Goal: Communication & Community: Answer question/provide support

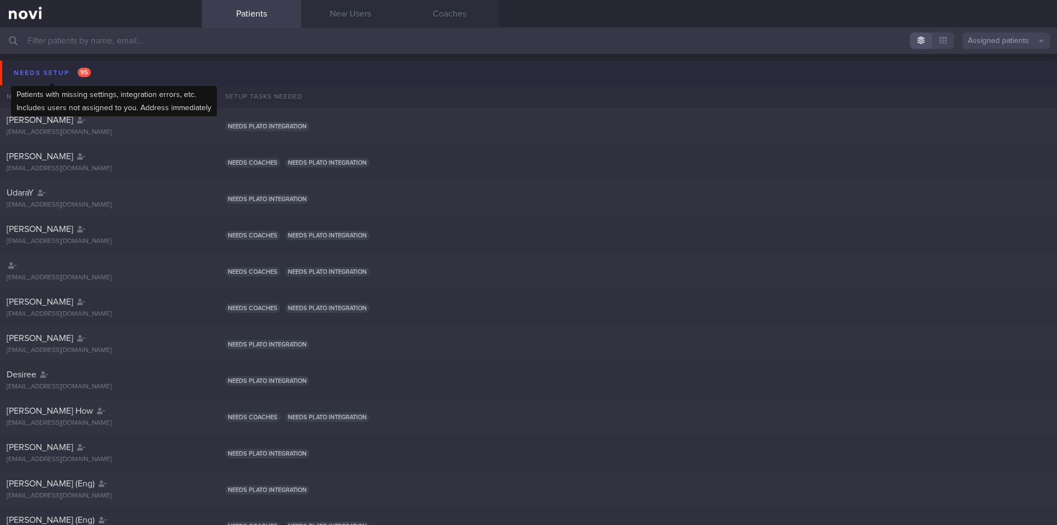
click at [63, 66] on div "Needs setup 95" at bounding box center [52, 72] width 83 height 15
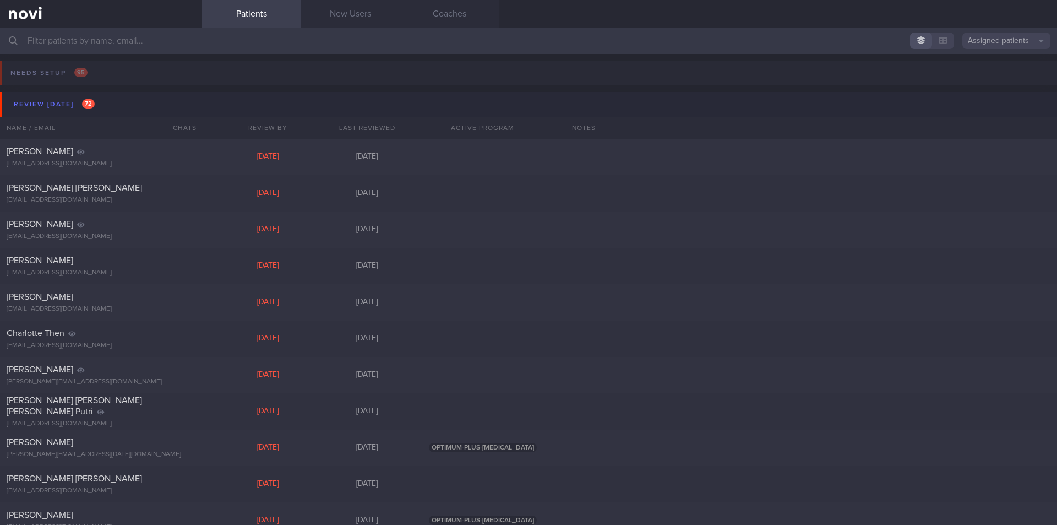
click at [218, 44] on input "text" at bounding box center [528, 41] width 1057 height 26
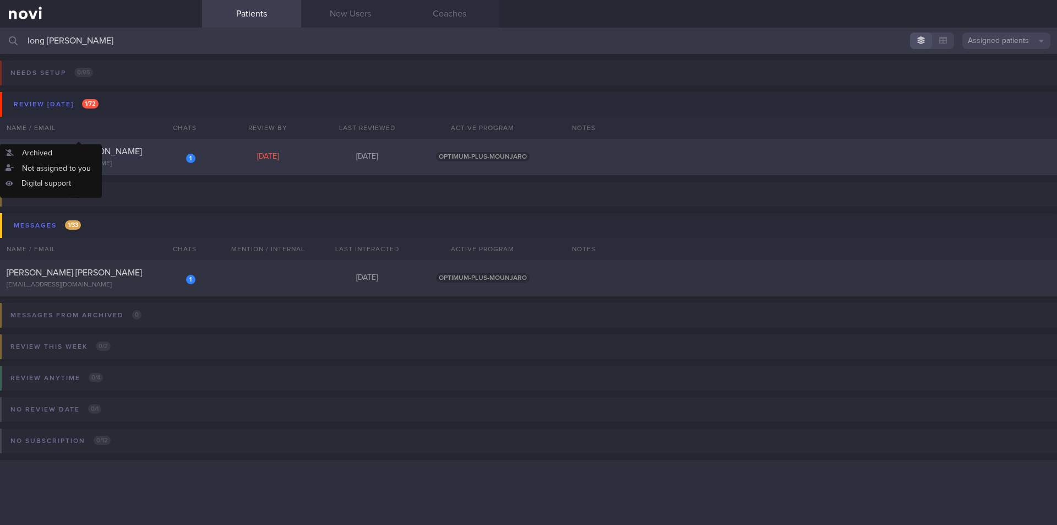
type input "long sall"
click at [96, 167] on div "[EMAIL_ADDRESS][DOMAIN_NAME]" at bounding box center [101, 164] width 189 height 8
select select "8"
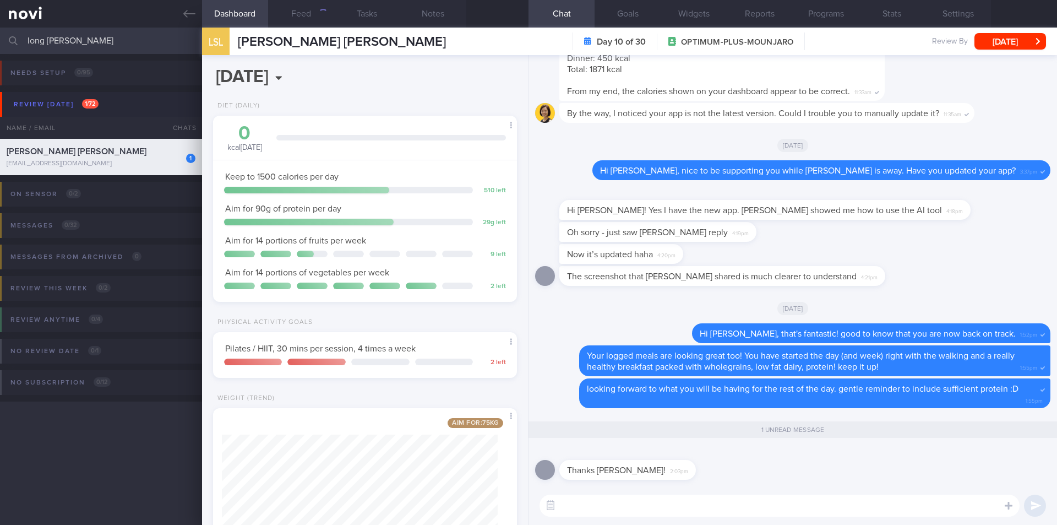
scroll to position [154, 276]
click at [294, 10] on button "Feed" at bounding box center [301, 14] width 66 height 28
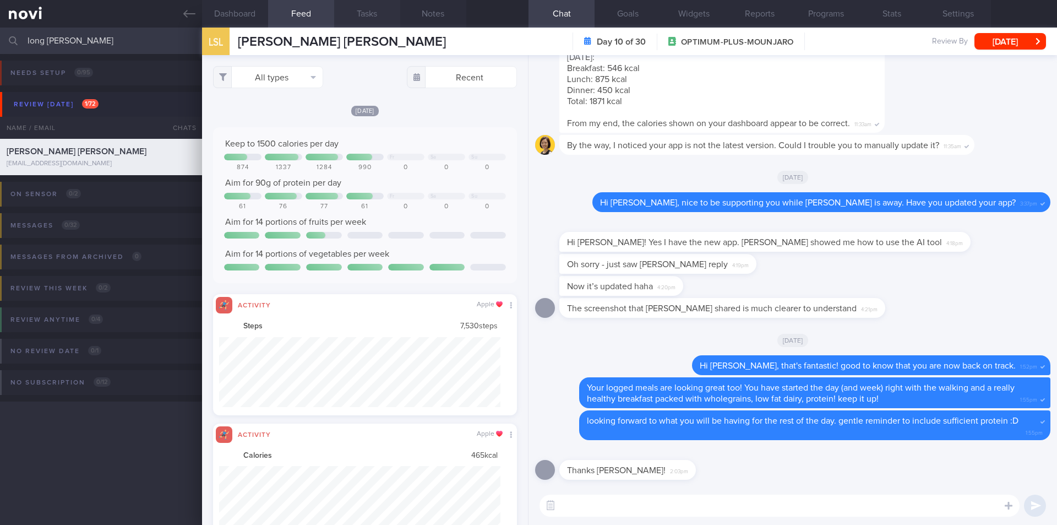
click at [357, 14] on button "Tasks" at bounding box center [367, 14] width 66 height 28
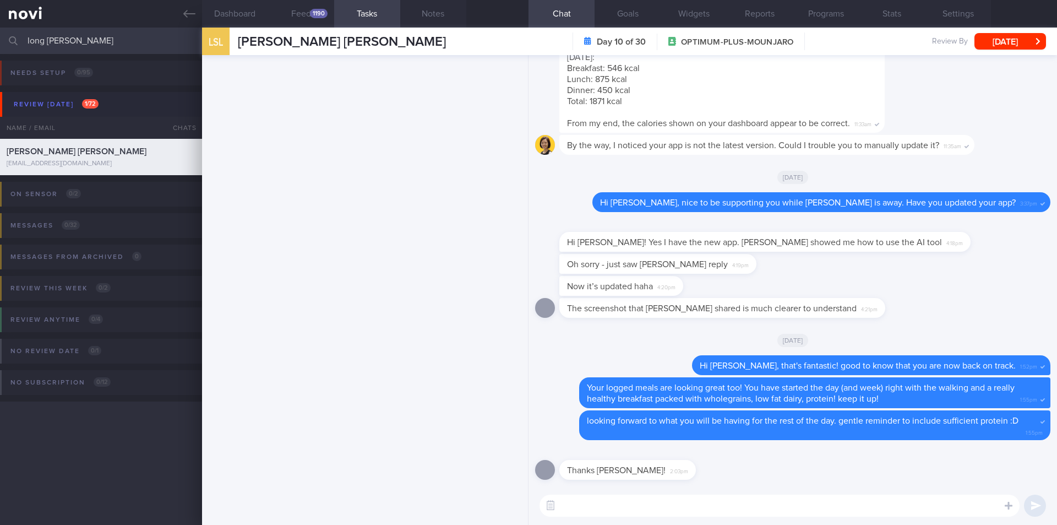
click at [124, 39] on input "long sall" at bounding box center [528, 41] width 1057 height 26
click at [335, 200] on div at bounding box center [365, 289] width 326 height 469
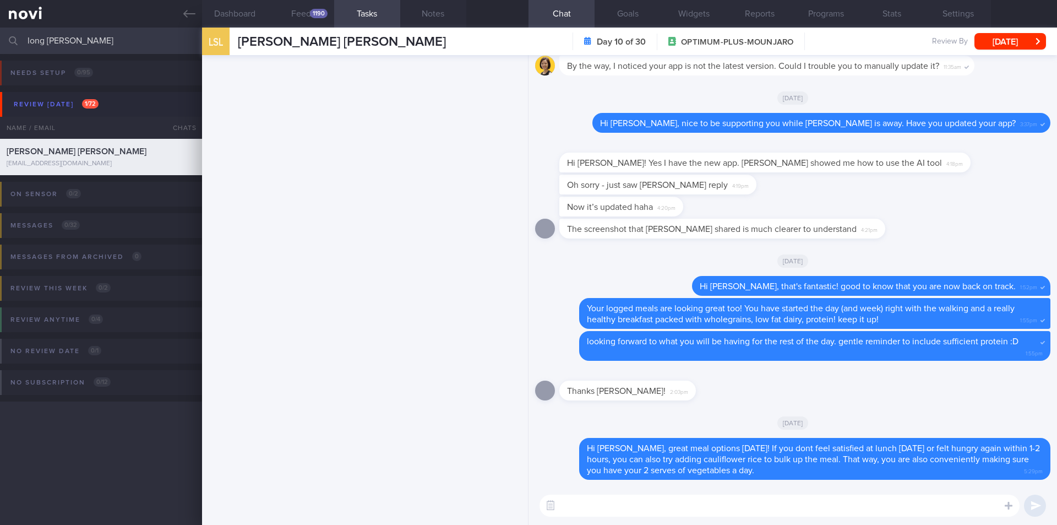
click at [645, 507] on textarea at bounding box center [779, 505] width 480 height 22
paste textarea "https://www.fairprice.com.sg/product/kirei-life-foods-rice-cauliflower-500-g-90…"
type textarea "https://www.fairprice.com.sg/product/kirei-life-foods-rice-cauliflower-500-g-90…"
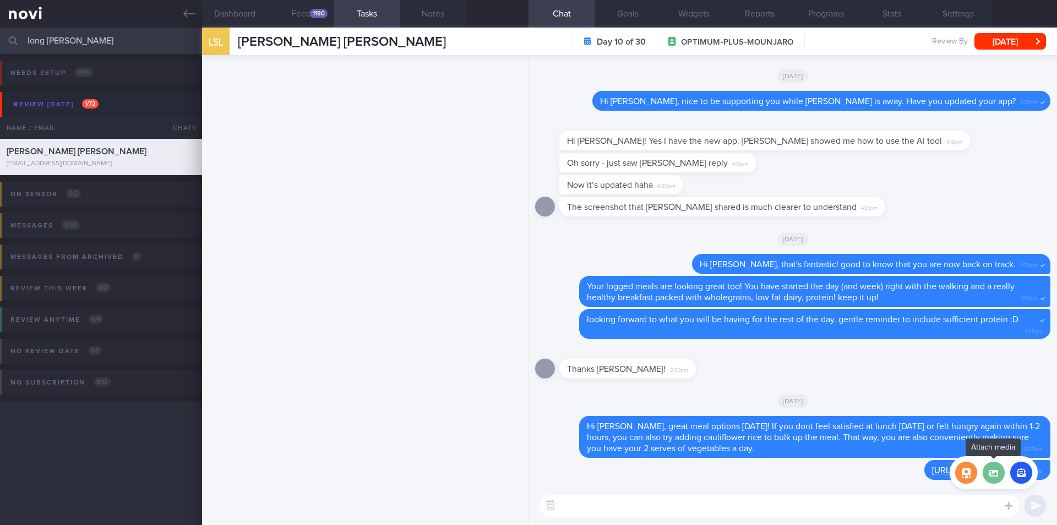
click at [990, 478] on label at bounding box center [993, 472] width 22 height 22
click at [0, 0] on input "file" at bounding box center [0, 0] width 0 height 0
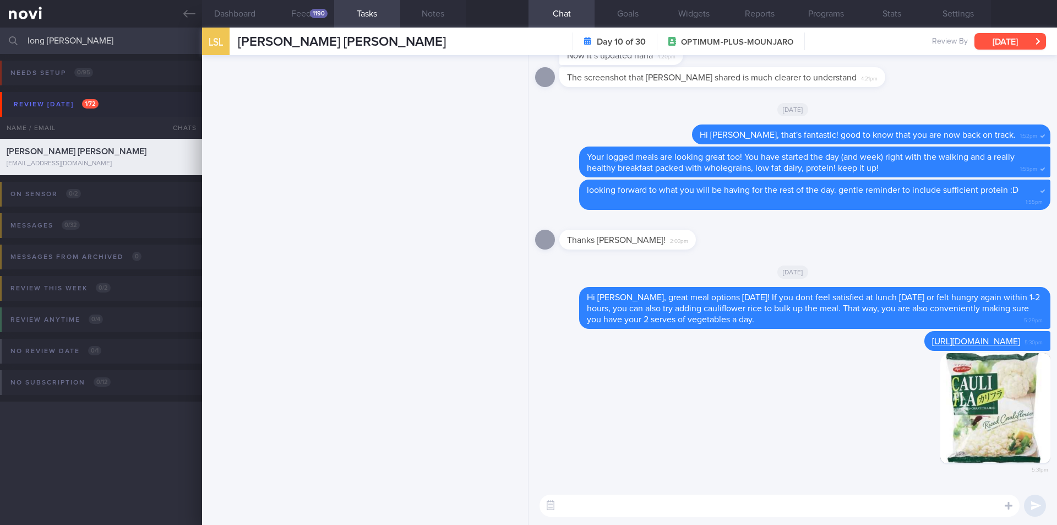
click at [1015, 40] on button "Wed, 10 Sep" at bounding box center [1010, 41] width 72 height 17
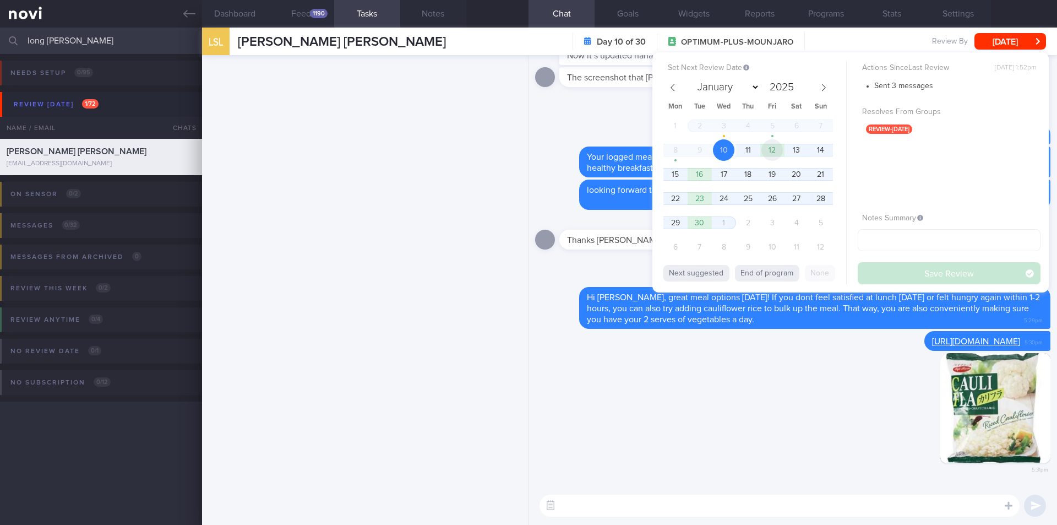
click at [773, 146] on span "12" at bounding box center [771, 149] width 21 height 21
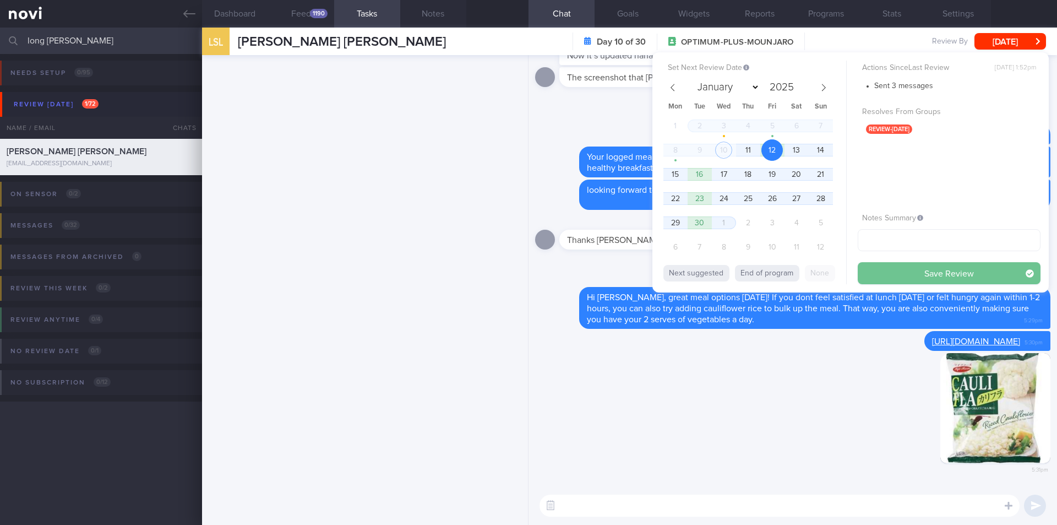
click at [911, 267] on button "Save Review" at bounding box center [949, 273] width 183 height 22
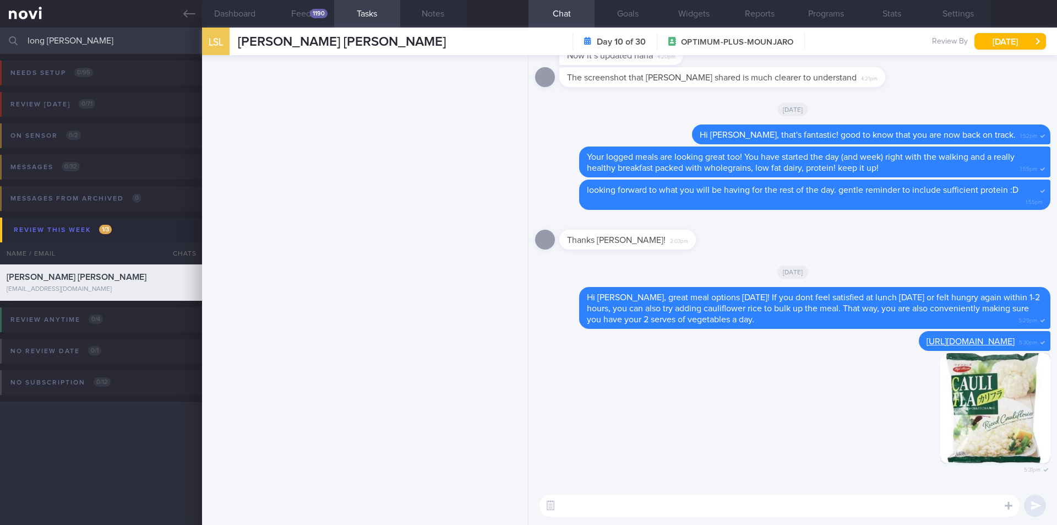
click at [133, 40] on input "long sall" at bounding box center [528, 41] width 1057 height 26
click at [110, 41] on input "long sall" at bounding box center [528, 41] width 1057 height 26
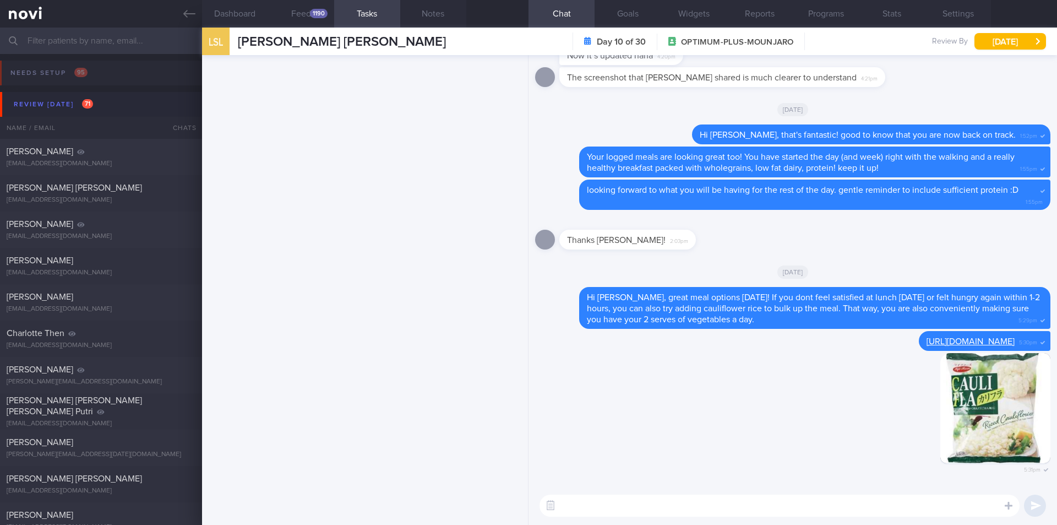
click at [326, 222] on div at bounding box center [365, 289] width 326 height 469
click at [184, 13] on icon at bounding box center [189, 14] width 12 height 8
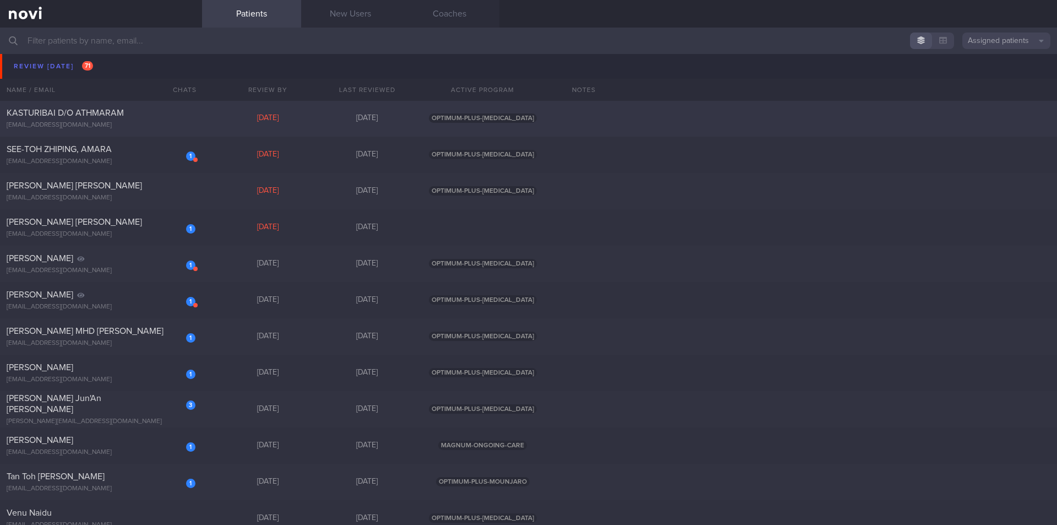
scroll to position [2092, 0]
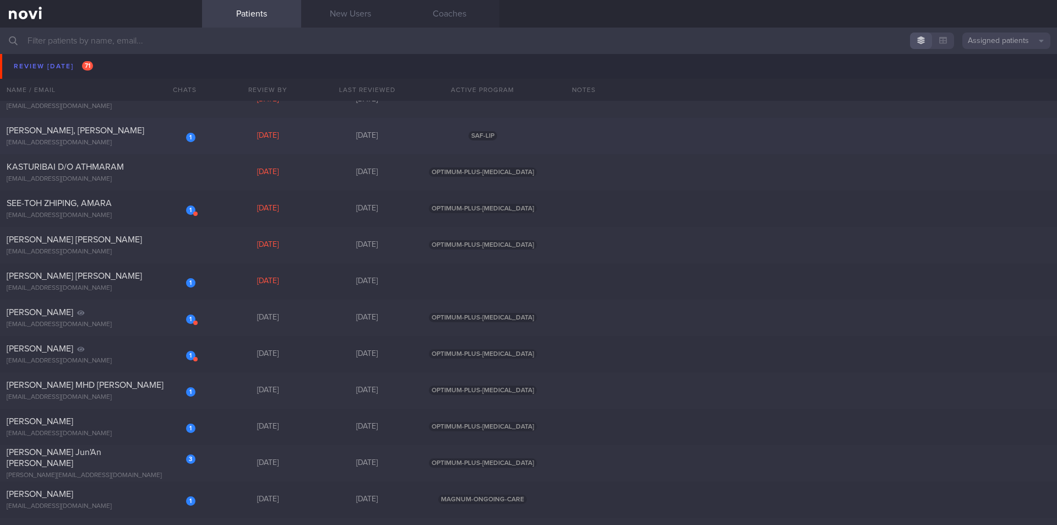
click at [111, 138] on div "1 TAN WEI SHENG, WILSON ims992003@gmail.com" at bounding box center [101, 136] width 202 height 22
select select "8"
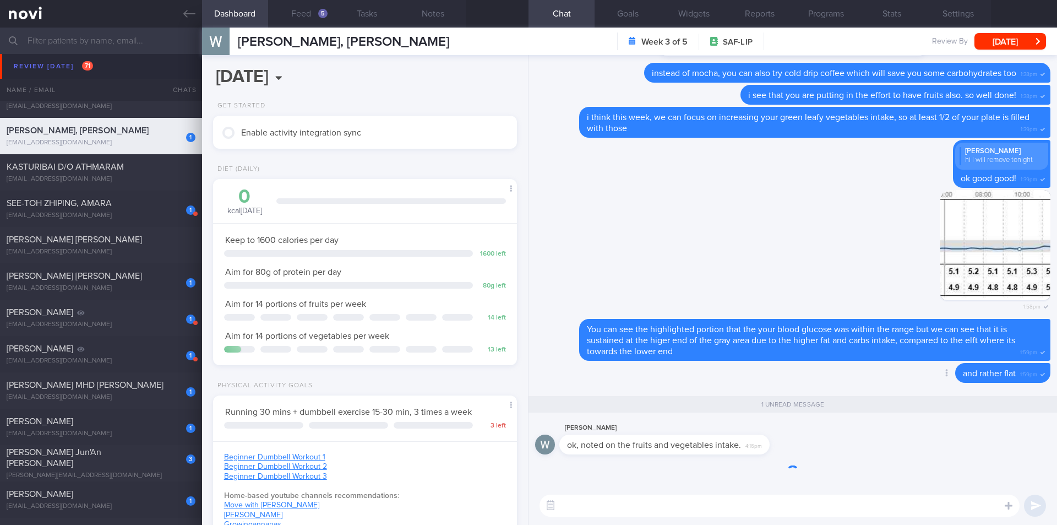
scroll to position [140, 281]
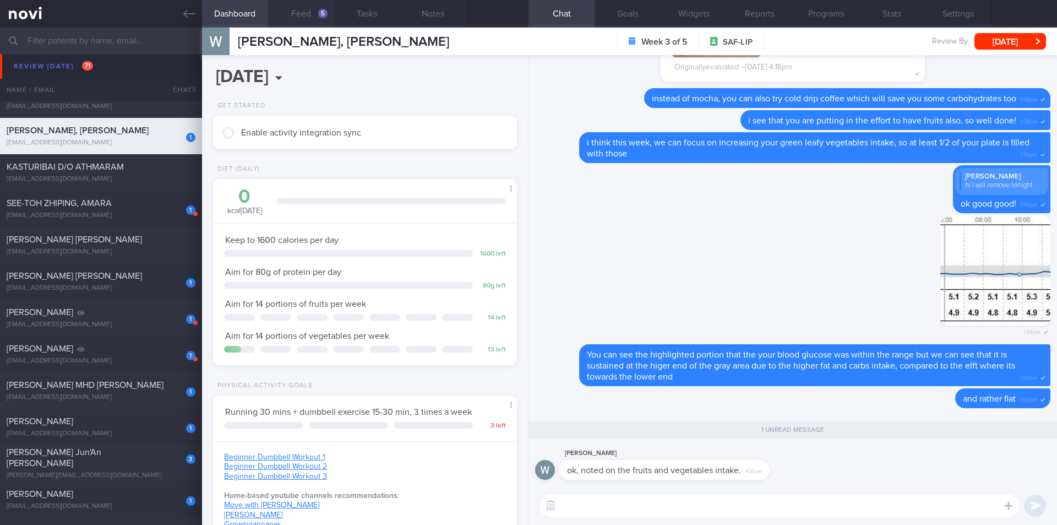
click at [304, 13] on button "Feed 5" at bounding box center [301, 14] width 66 height 28
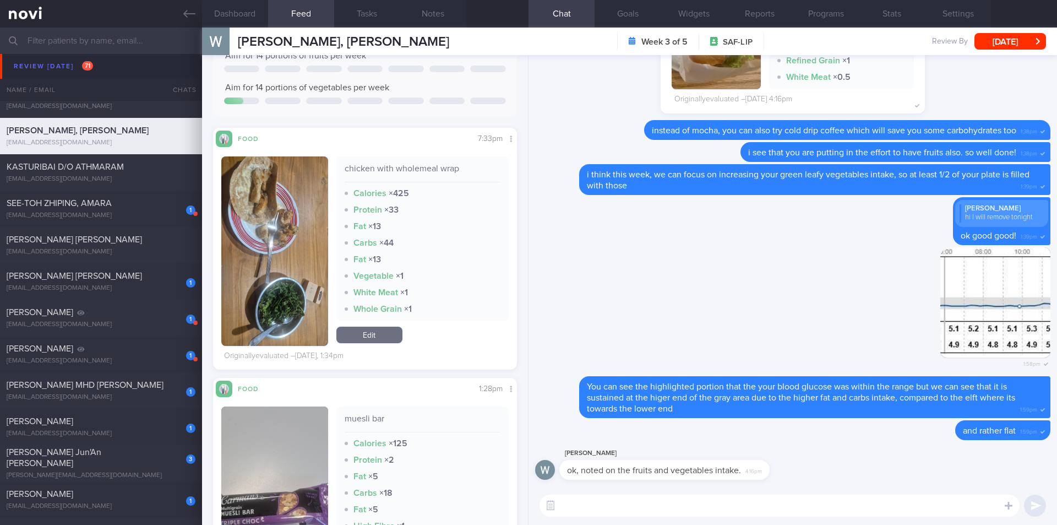
scroll to position [220, 0]
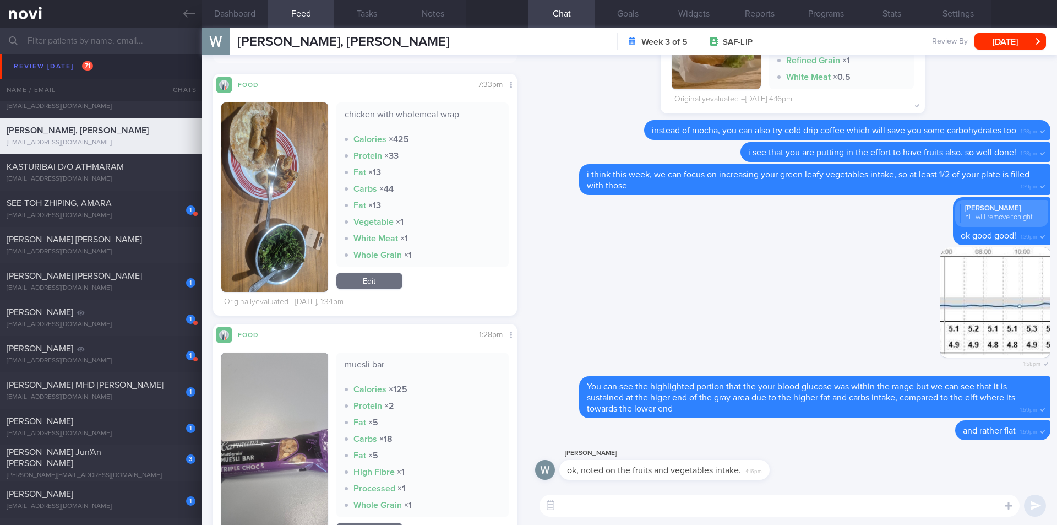
click at [272, 251] on img "button" at bounding box center [274, 196] width 107 height 189
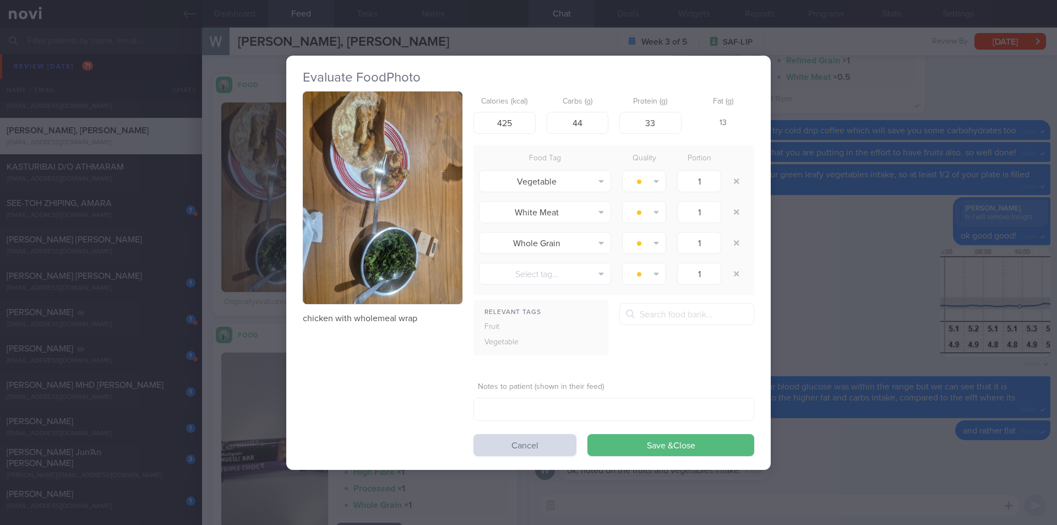
click at [416, 269] on button "button" at bounding box center [383, 197] width 160 height 213
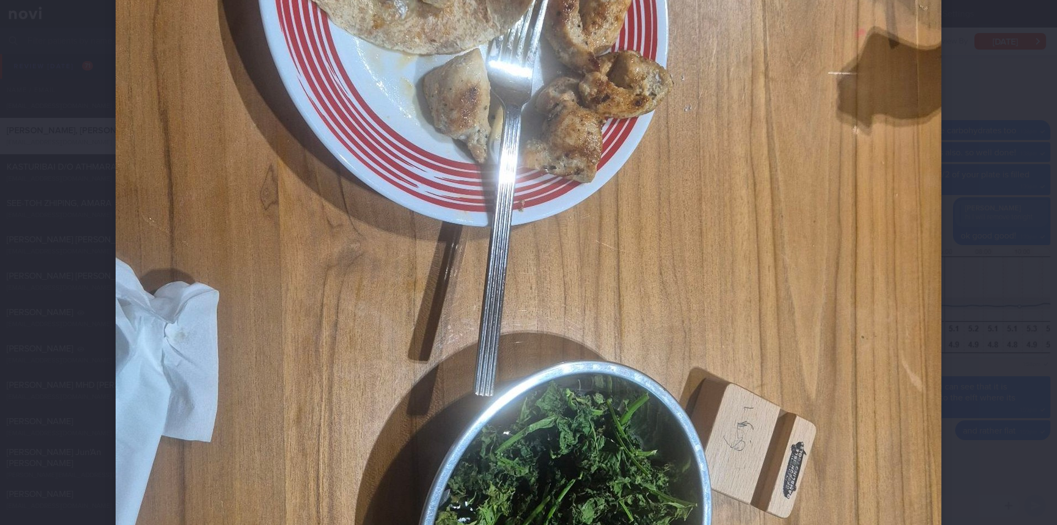
scroll to position [550, 0]
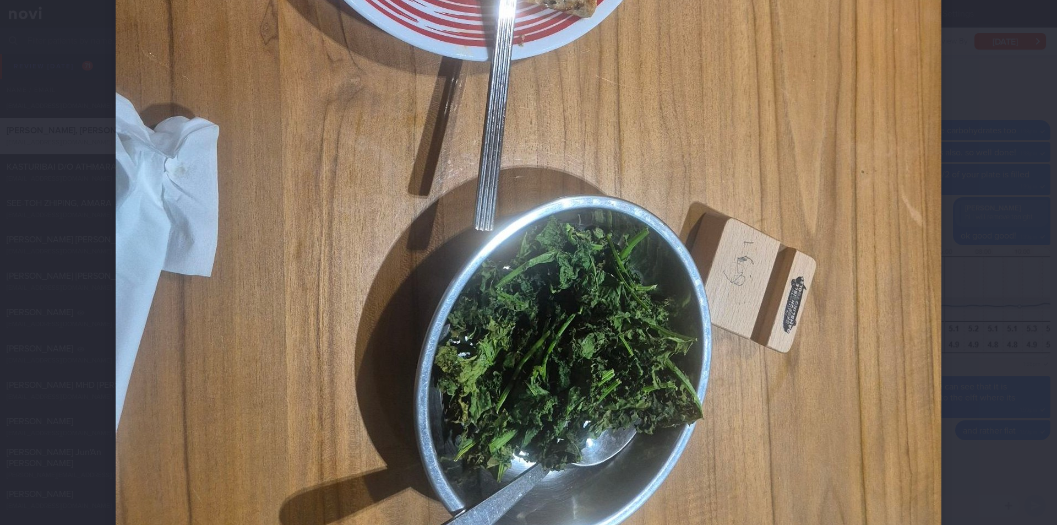
click at [960, 302] on div at bounding box center [529, 44] width 914 height 1189
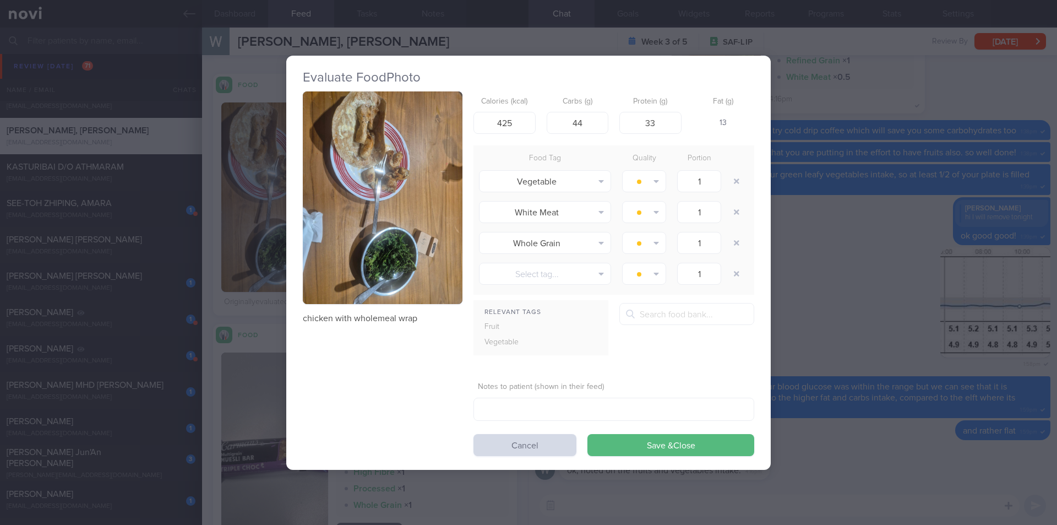
click at [801, 344] on div "Evaluate Food Photo chicken with wholemeal wrap Calories (kcal) 425 Carbs (g) 4…" at bounding box center [528, 262] width 1057 height 525
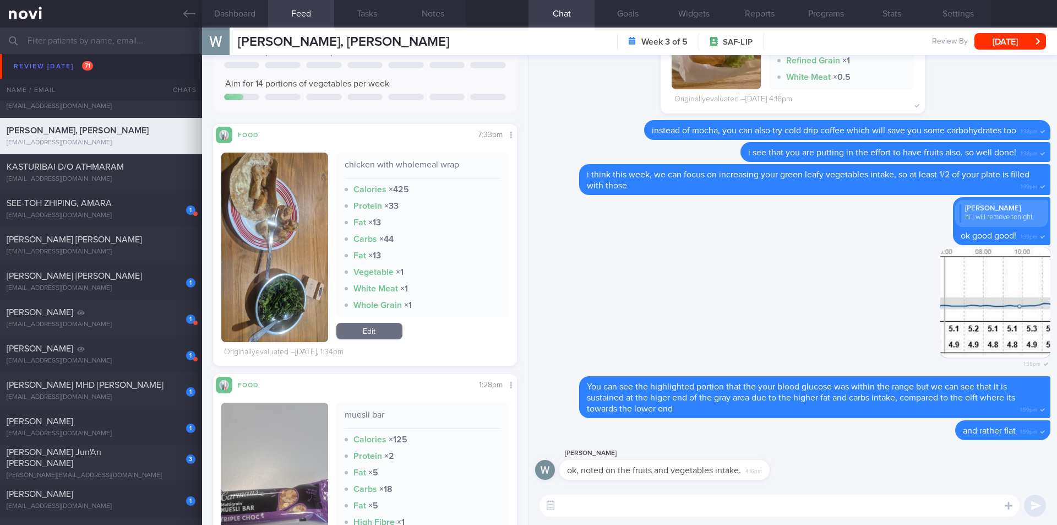
scroll to position [165, 0]
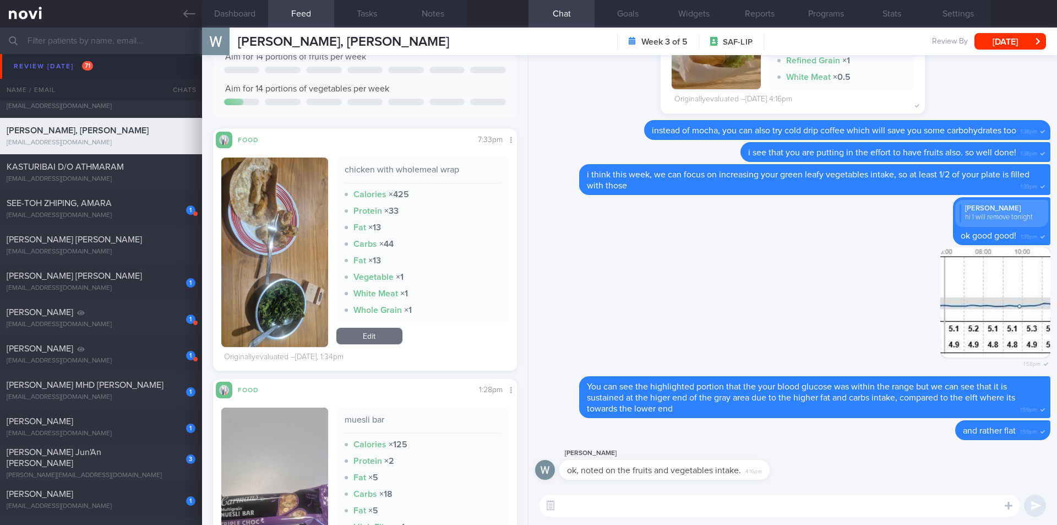
click at [657, 502] on textarea at bounding box center [779, 505] width 480 height 22
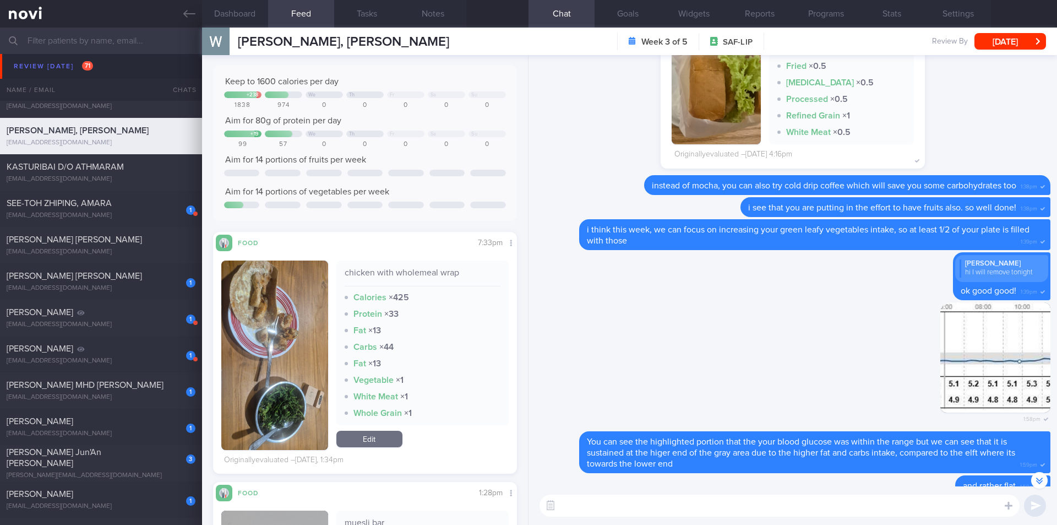
scroll to position [110, 0]
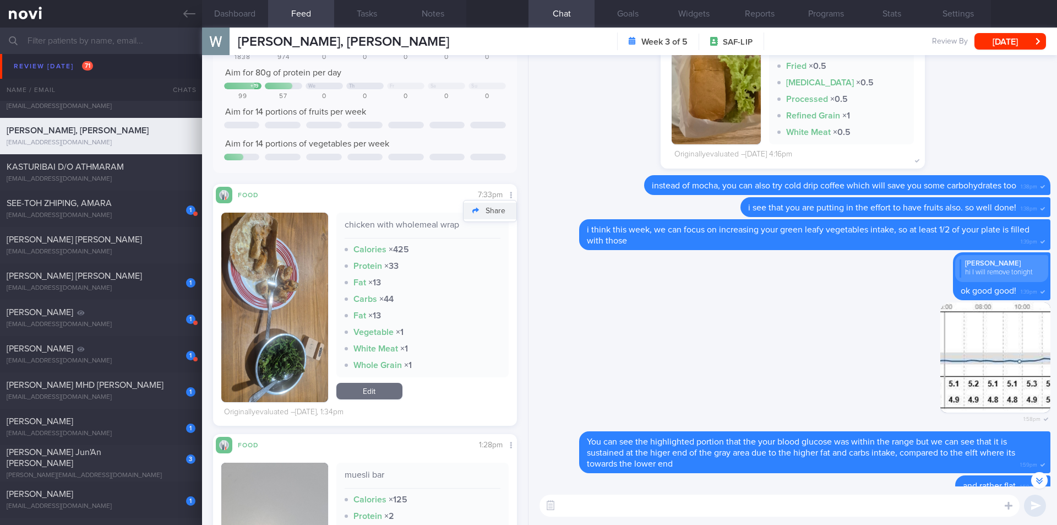
click at [490, 211] on button "Share" at bounding box center [489, 211] width 53 height 17
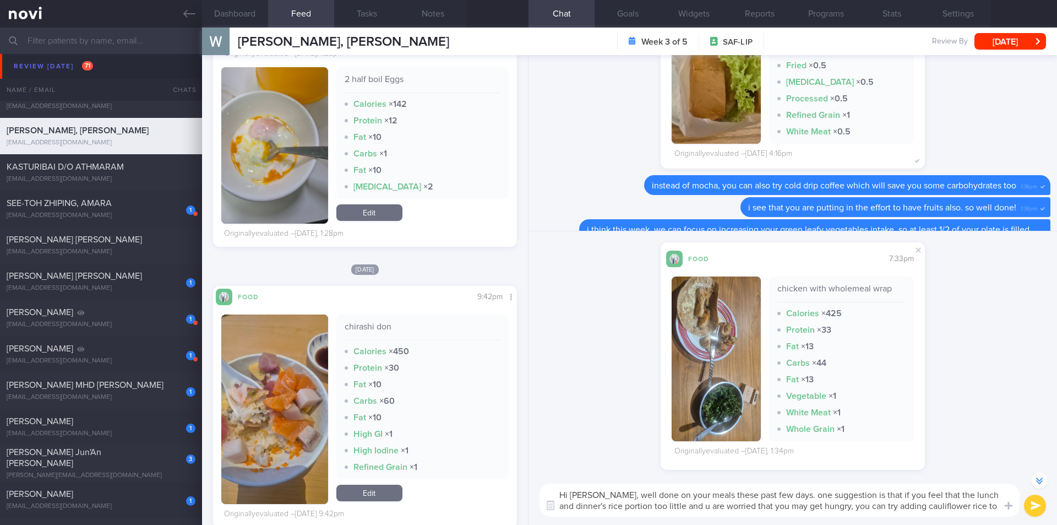
scroll to position [-321, 0]
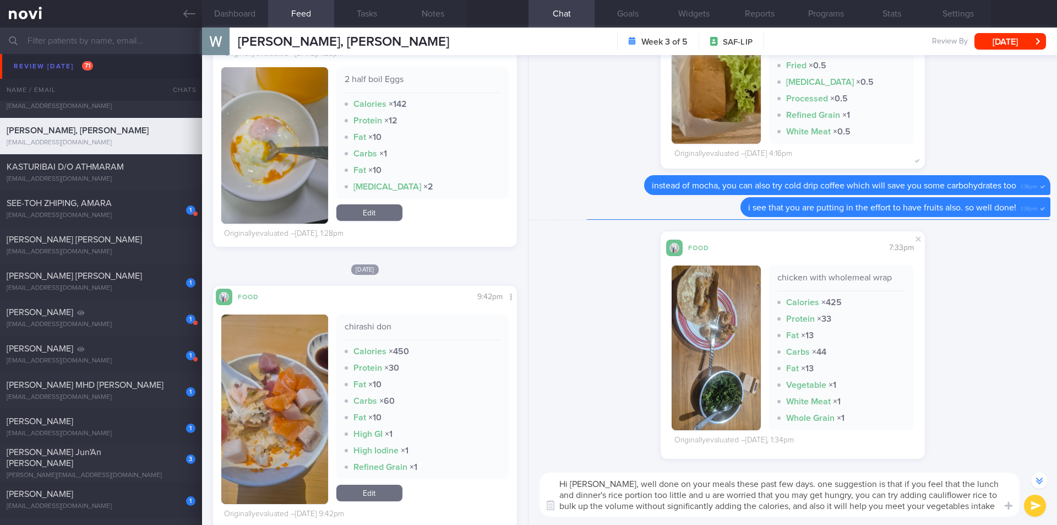
type textarea "Hi Wilson, well done on your meals these past few days. one suggestion is that …"
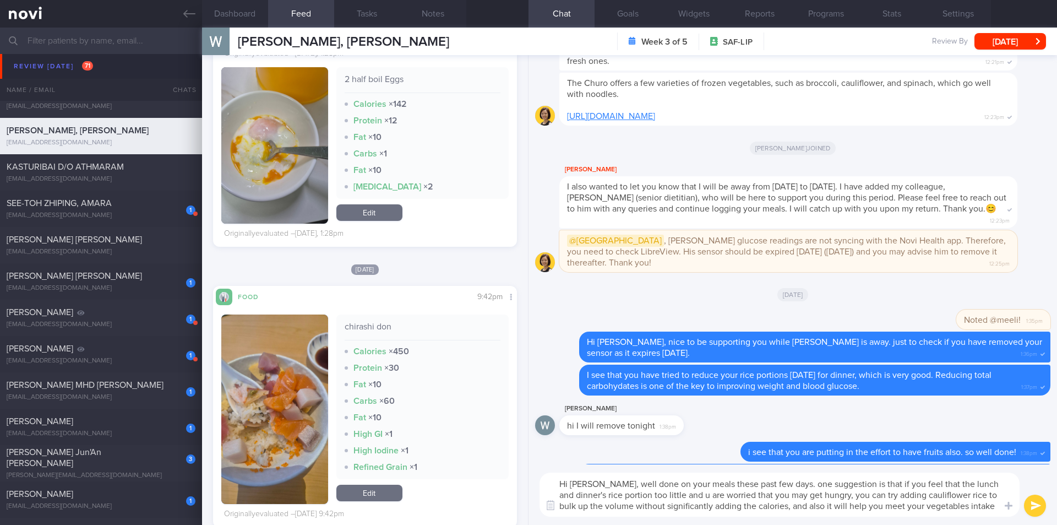
scroll to position [0, 0]
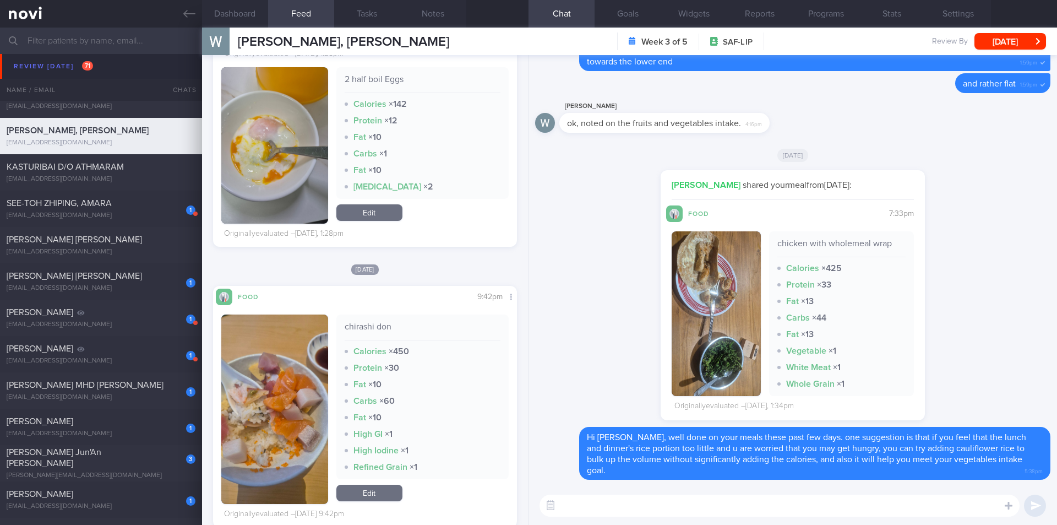
click at [642, 510] on textarea at bounding box center [779, 505] width 480 height 22
paste textarea "https://www.fairprice.com.sg/product/kirei-life-foods-rice-cauliflower-500-g-90…"
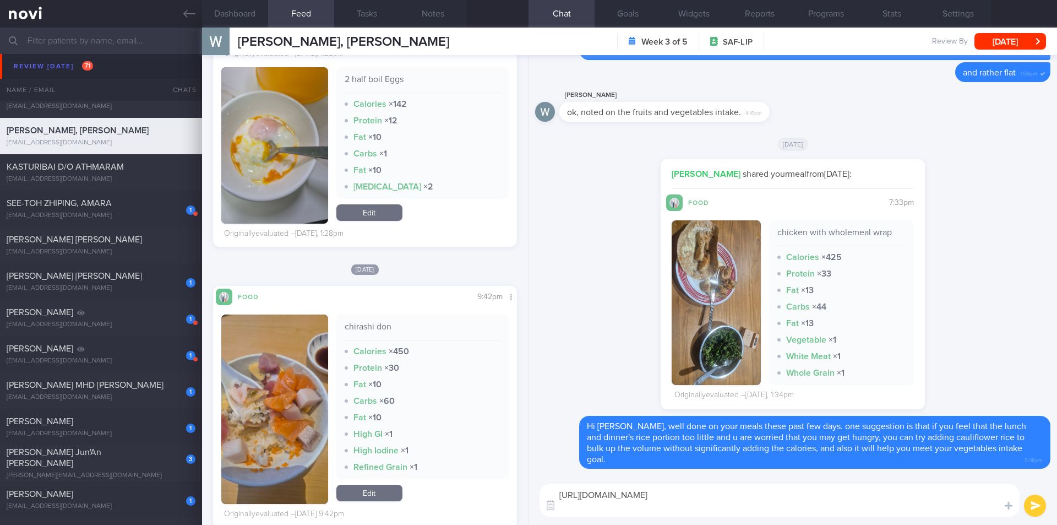
type textarea "https://www.fairprice.com.sg/product/kirei-life-foods-rice-cauliflower-500-g-90…"
click at [1034, 506] on button "submit" at bounding box center [1035, 505] width 22 height 22
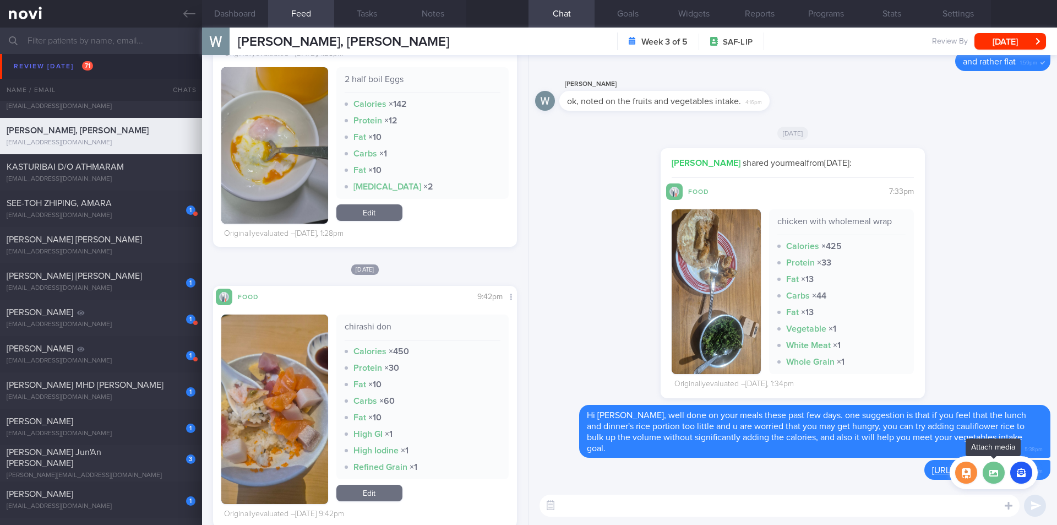
click at [992, 472] on label at bounding box center [993, 472] width 22 height 22
click at [0, 0] on input "file" at bounding box center [0, 0] width 0 height 0
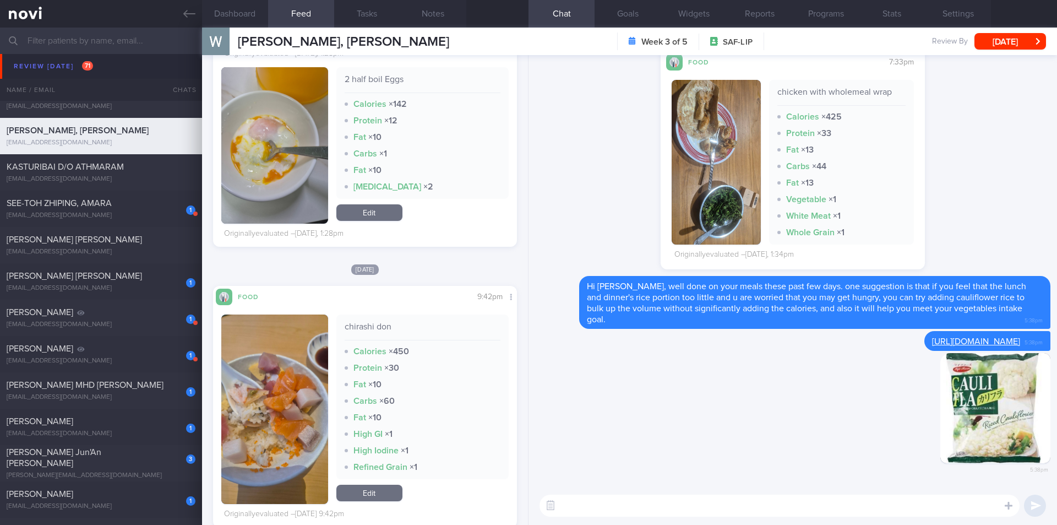
click at [124, 39] on input "text" at bounding box center [528, 41] width 1057 height 26
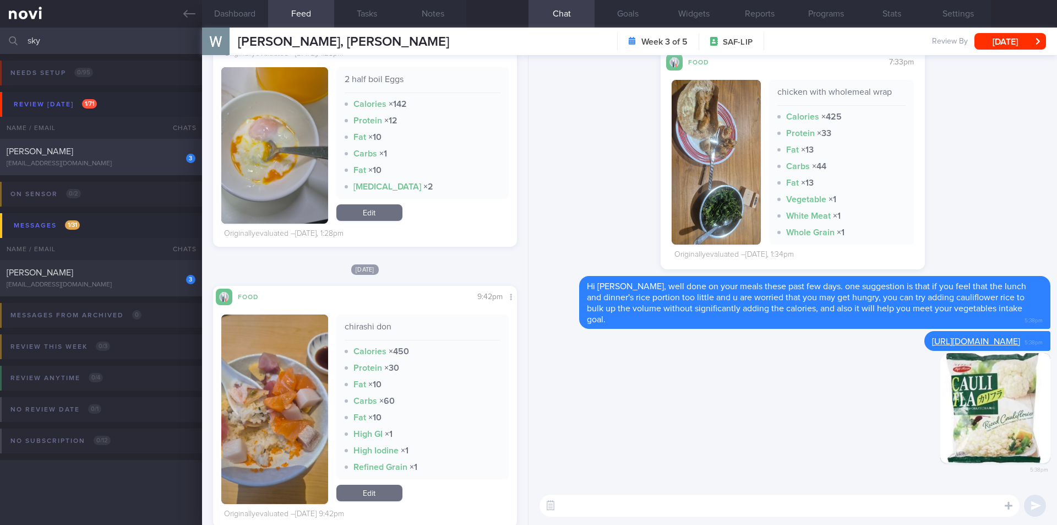
type input "sky"
click at [116, 156] on div "[PERSON_NAME]" at bounding box center [100, 151] width 186 height 11
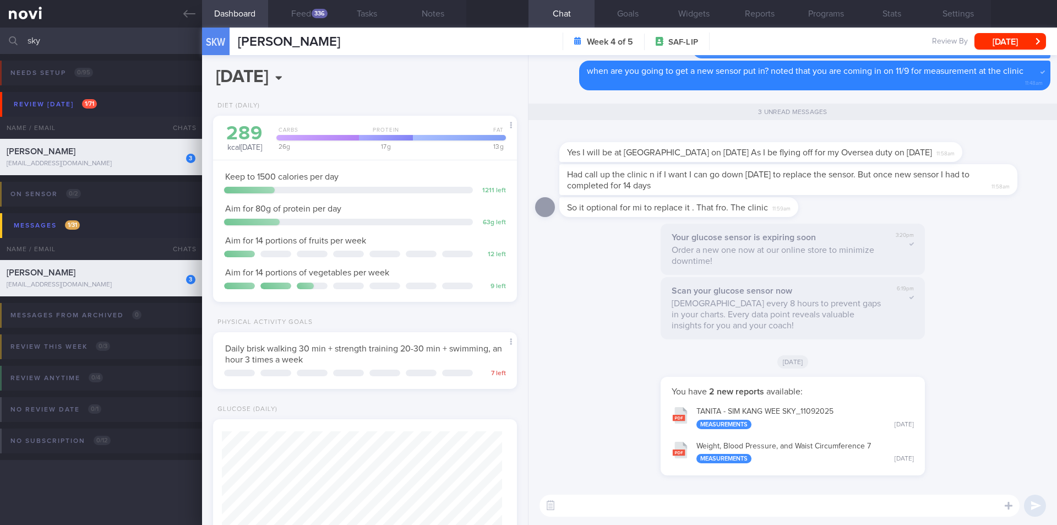
scroll to position [140, 281]
click at [668, 501] on textarea at bounding box center [779, 505] width 480 height 22
type textarea "Hi Sky, thank you for the update and the updated measurements."
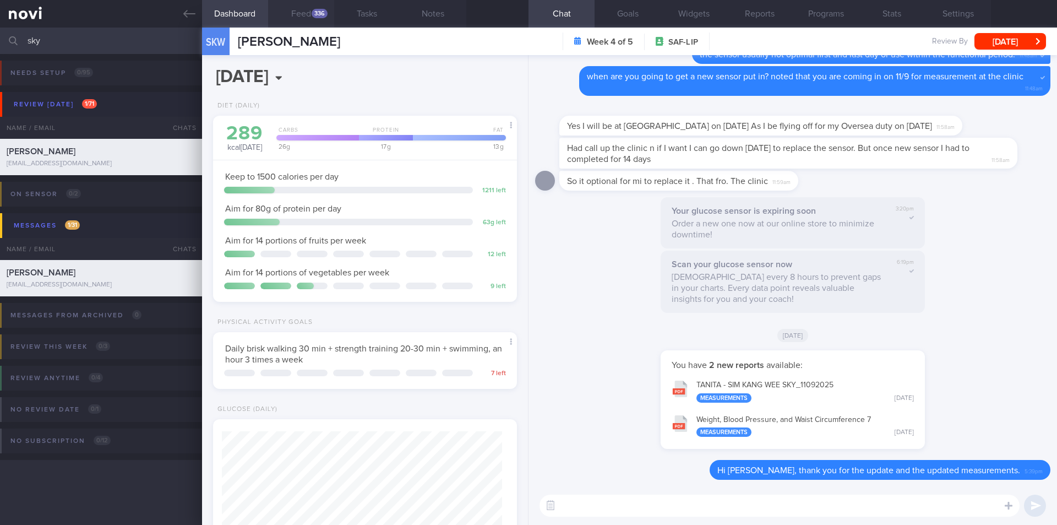
click at [307, 14] on button "Feed 336" at bounding box center [301, 14] width 66 height 28
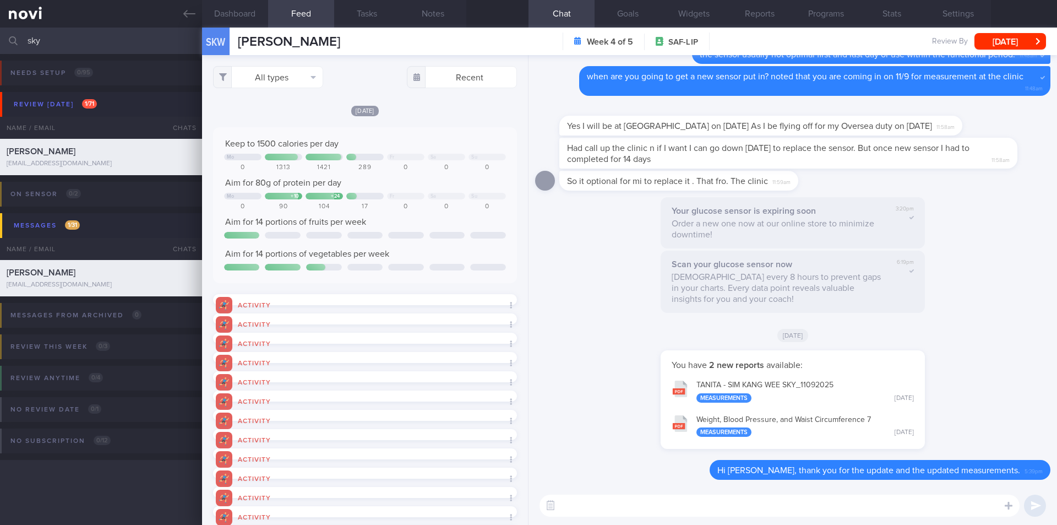
click at [739, 389] on button "TANITA - SIM KANG WEE SKY_ 11092025 Measurements Today" at bounding box center [792, 390] width 253 height 35
click at [710, 395] on button "TANITA - SIM KANG WEE SKY_ 11092025 Measurements Today" at bounding box center [792, 390] width 253 height 35
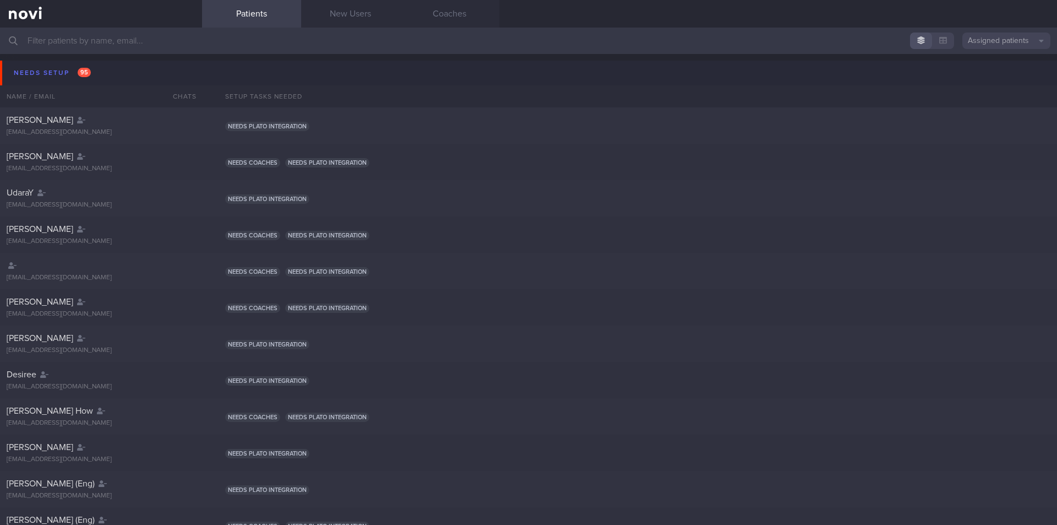
click at [146, 32] on input "text" at bounding box center [528, 41] width 1057 height 26
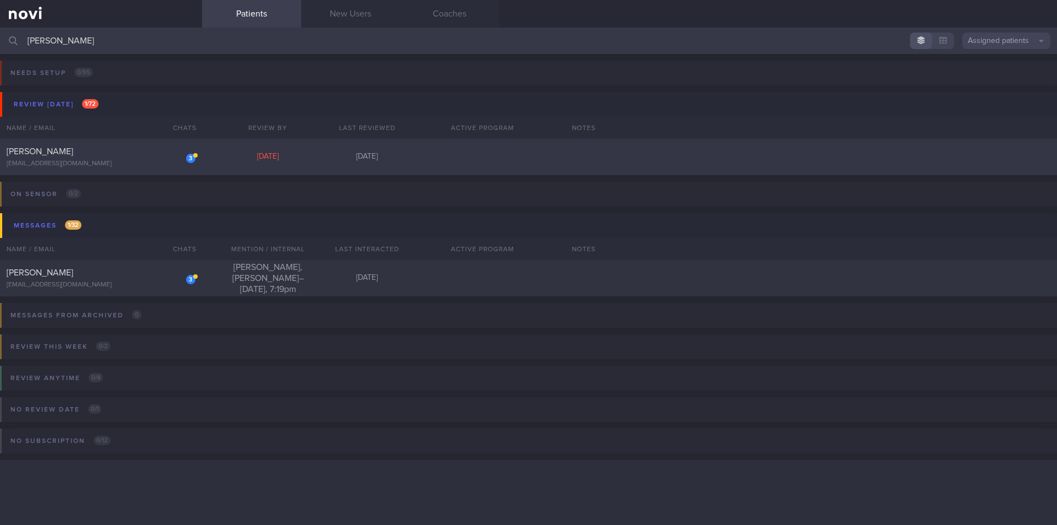
type input "[PERSON_NAME]"
click at [102, 159] on div "3 [PERSON_NAME] [EMAIL_ADDRESS][DOMAIN_NAME]" at bounding box center [101, 157] width 202 height 22
select select "8"
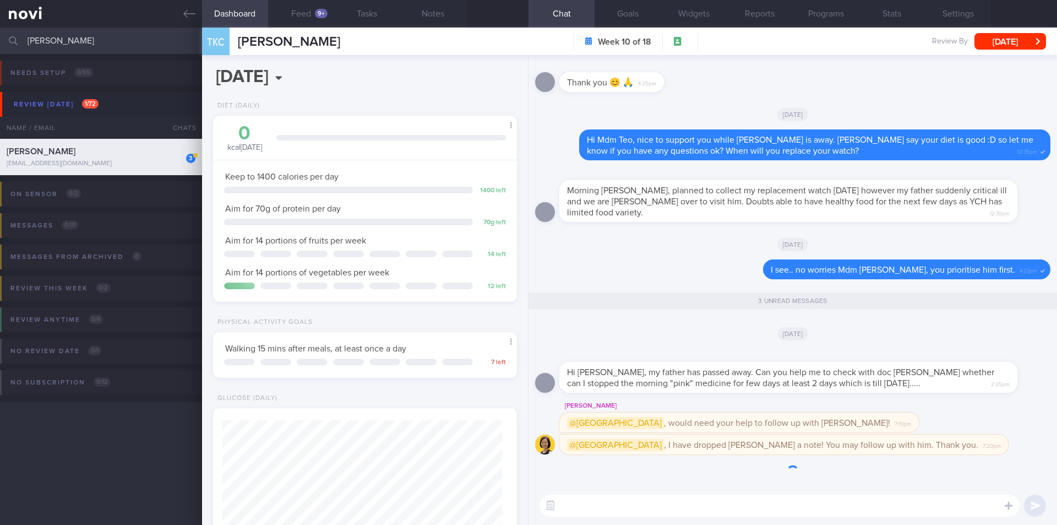
scroll to position [1, 0]
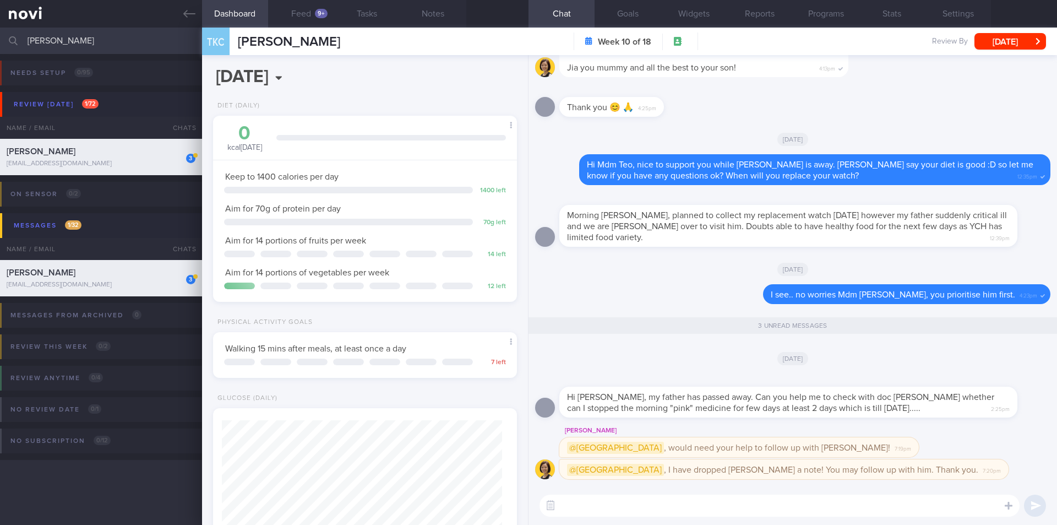
click at [619, 506] on textarea at bounding box center [779, 505] width 480 height 22
type textarea "Hi Mdm Teo, may i know why you think theres is a need to stop the medication?"
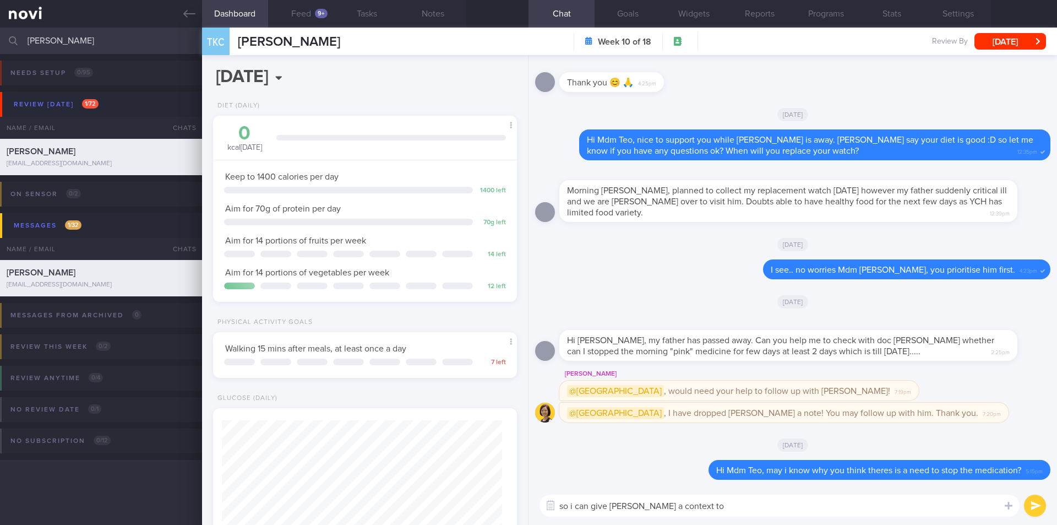
type textarea "so i can give [PERSON_NAME] a context too"
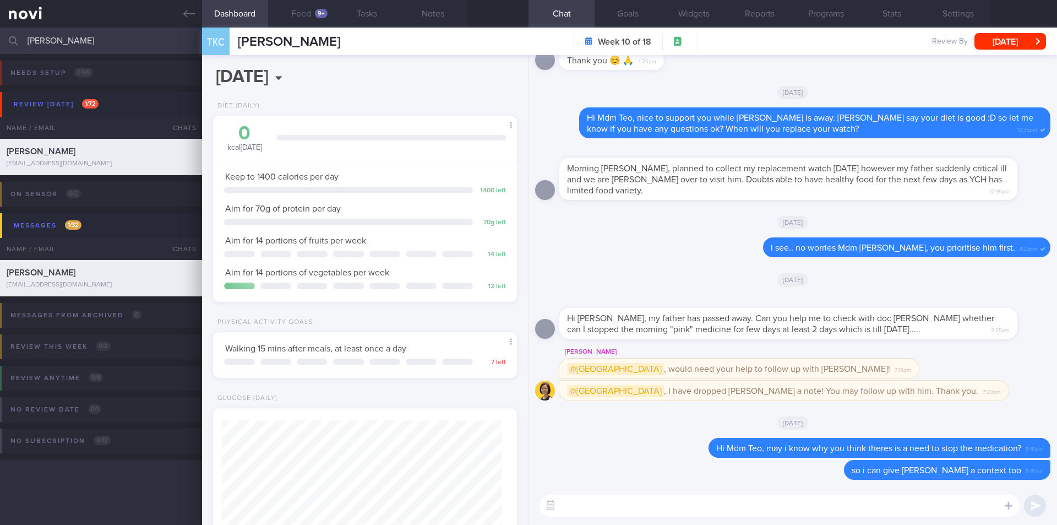
click at [689, 505] on textarea at bounding box center [779, 505] width 480 height 22
type textarea "Im so sorry to hear that your father has passed away :("
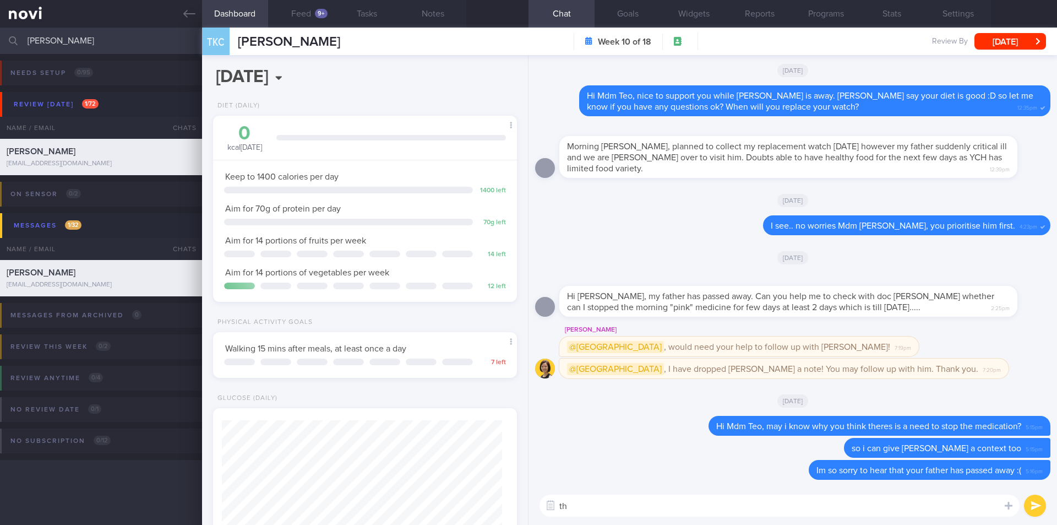
type textarea "t"
type textarea "e"
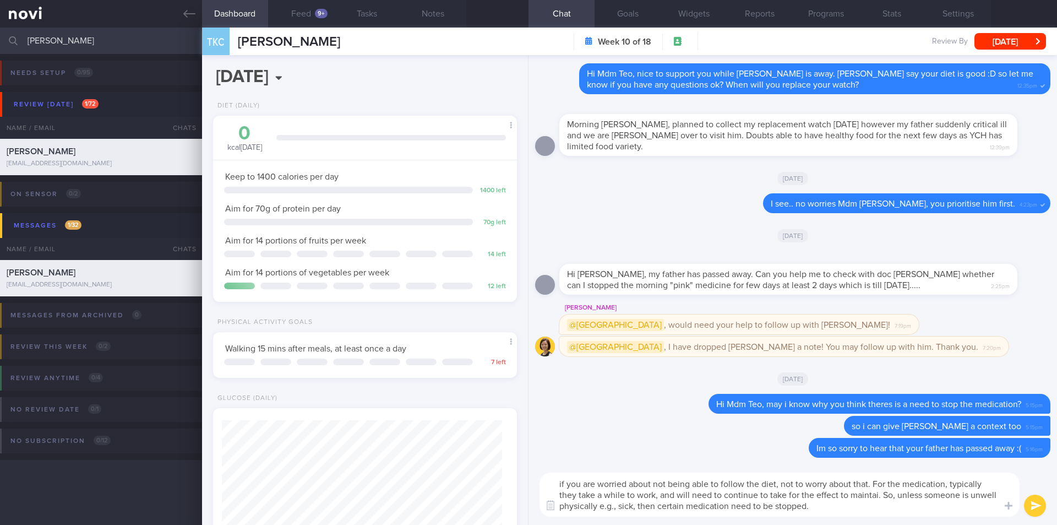
type textarea "if you are worried about not being able to follow the diet, not to worry about …"
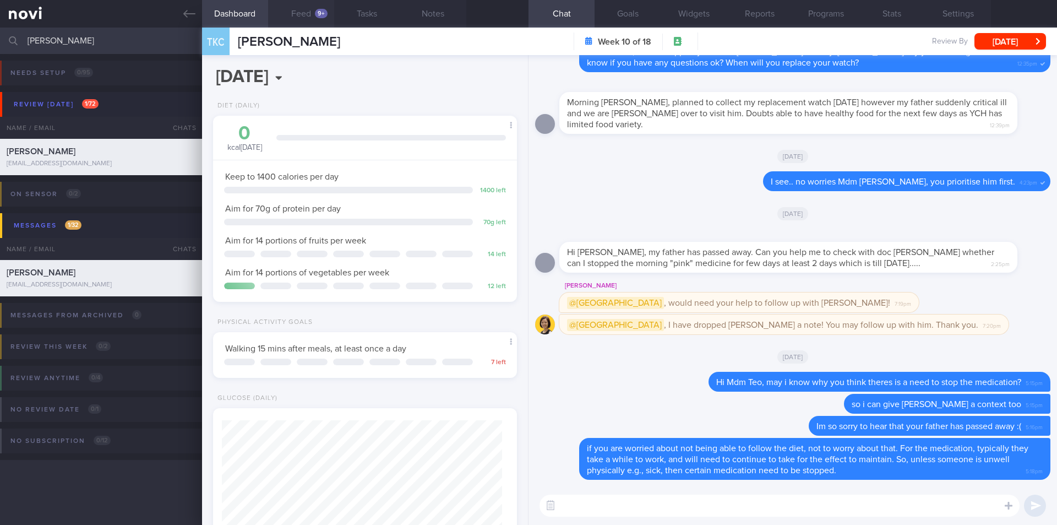
click at [302, 11] on button "Feed 9+" at bounding box center [301, 14] width 66 height 28
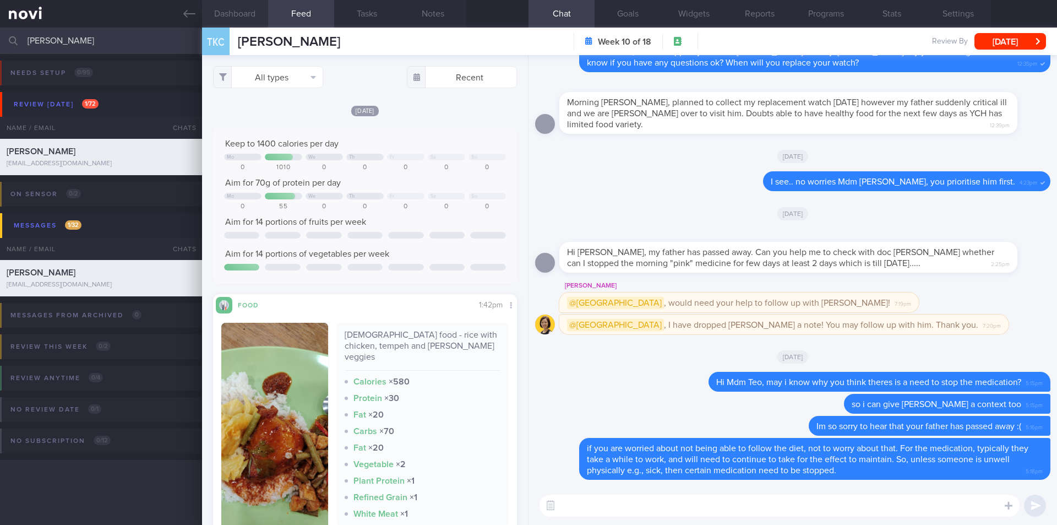
scroll to position [140, 281]
click at [245, 11] on button "Dashboard" at bounding box center [235, 14] width 66 height 28
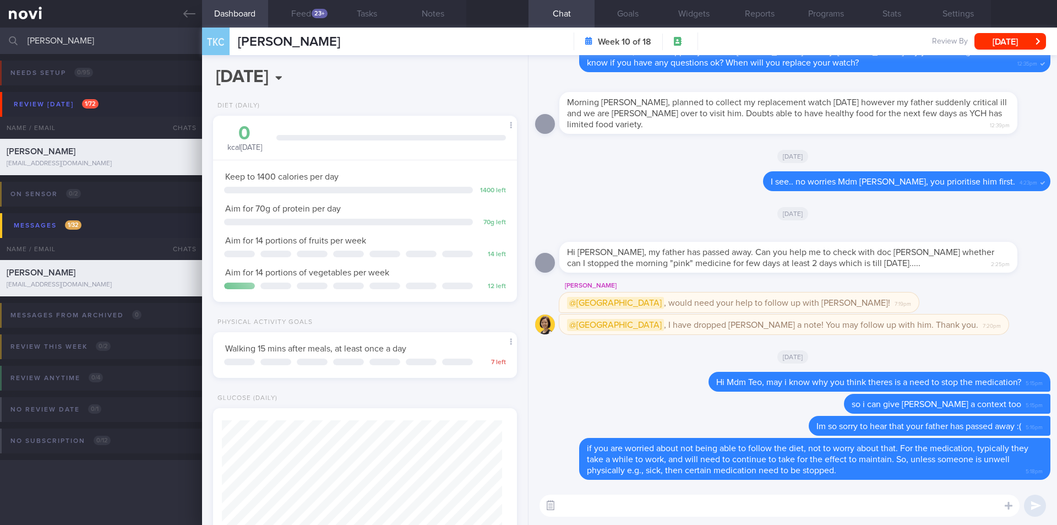
click at [553, 507] on button "button" at bounding box center [550, 505] width 20 height 20
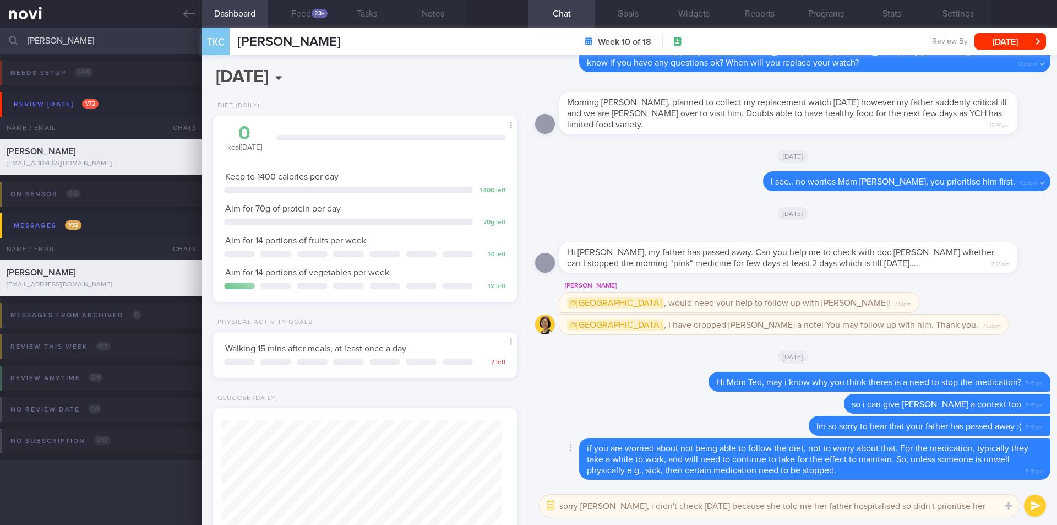
type textarea "sorry [PERSON_NAME], i didn't check [DATE] because she told me her father hospi…"
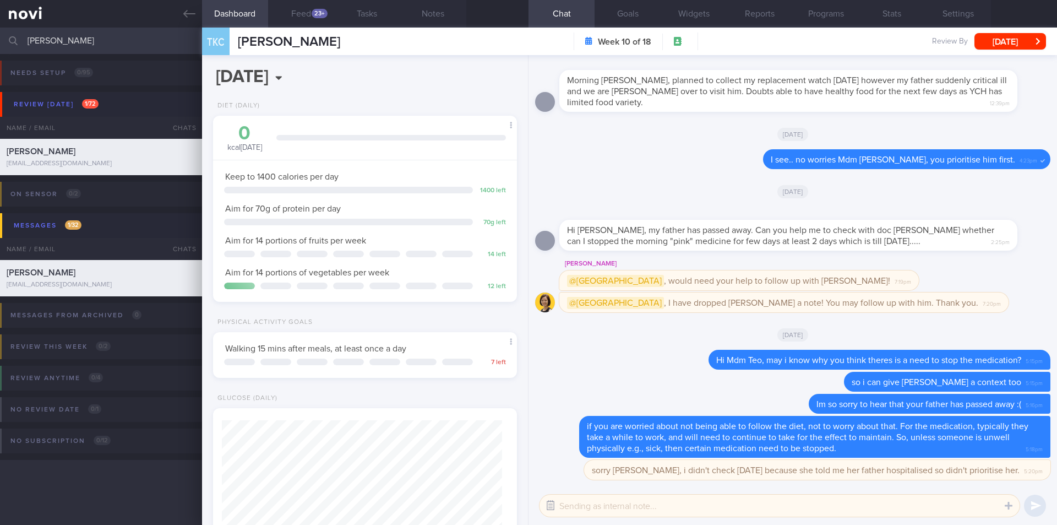
click at [554, 499] on button "button" at bounding box center [550, 505] width 20 height 20
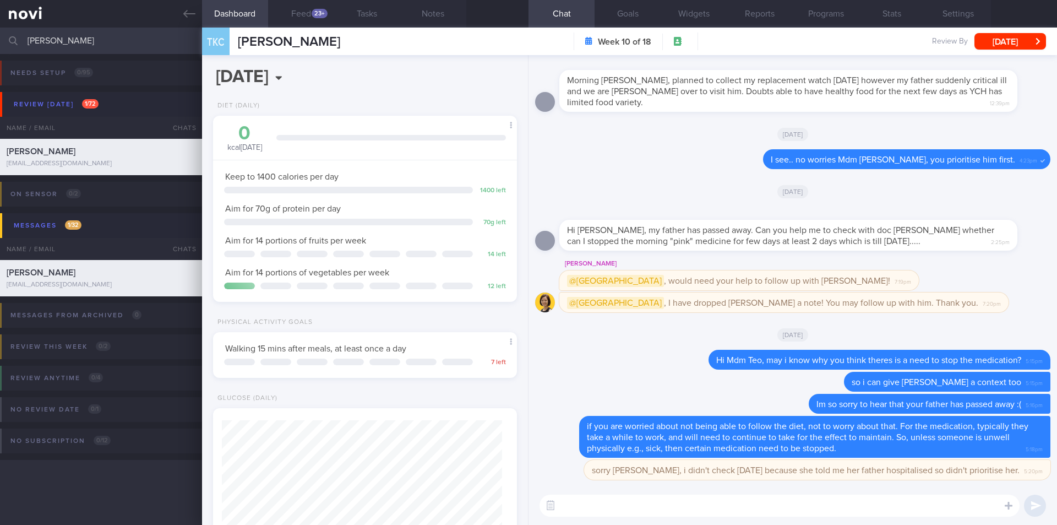
click at [77, 39] on input "[PERSON_NAME]" at bounding box center [528, 41] width 1057 height 26
click at [82, 53] on input "[PERSON_NAME]" at bounding box center [528, 41] width 1057 height 26
drag, startPoint x: 81, startPoint y: 40, endPoint x: 21, endPoint y: 34, distance: 60.8
click at [21, 34] on div "[PERSON_NAME] Assigned patients Assigned patients All active patients Archived …" at bounding box center [528, 41] width 1057 height 26
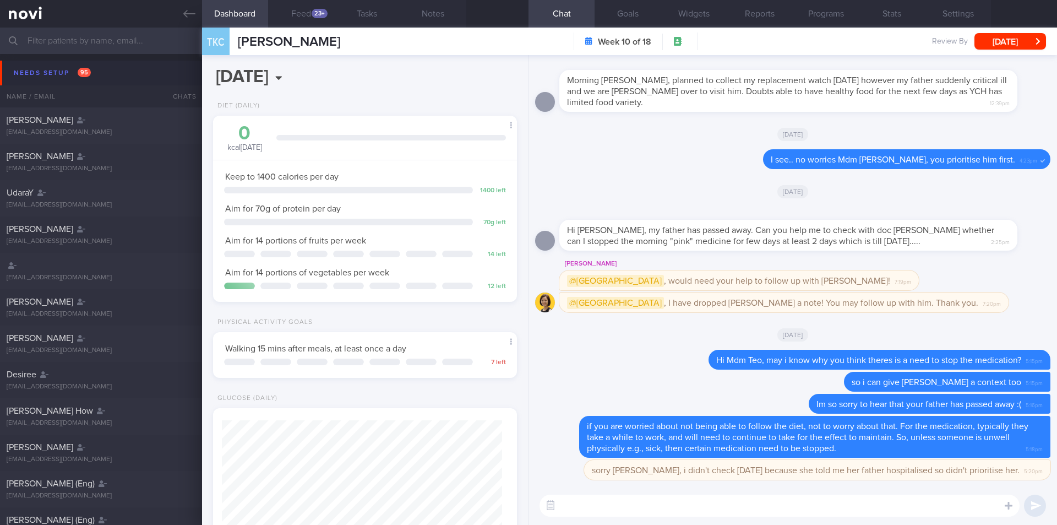
scroll to position [1, 0]
click at [466, 80] on div "[DATE], 11 Sep Diet (Daily) 0 kcal [DATE] Carbs Protein Fat 0 g 0 g 0 g Keep to…" at bounding box center [365, 289] width 326 height 469
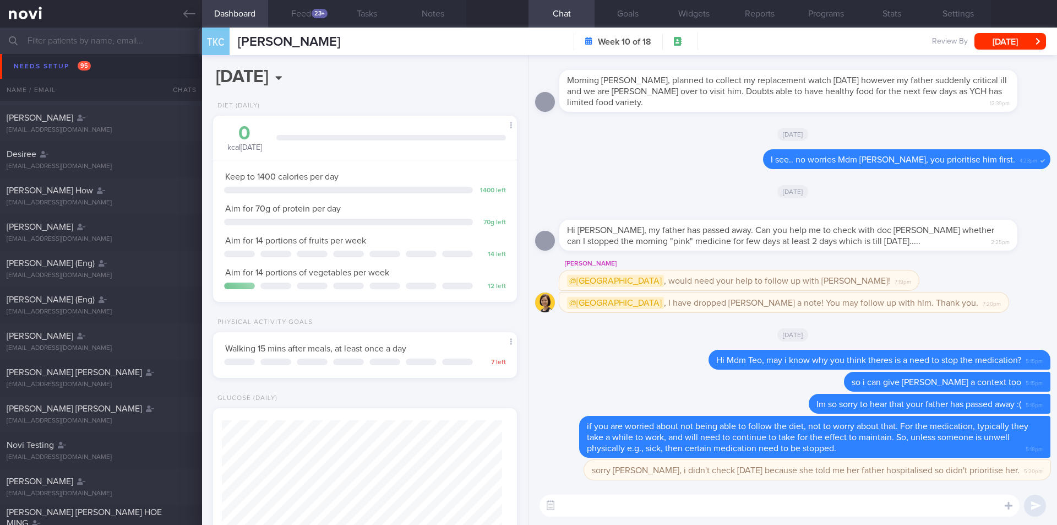
scroll to position [0, 0]
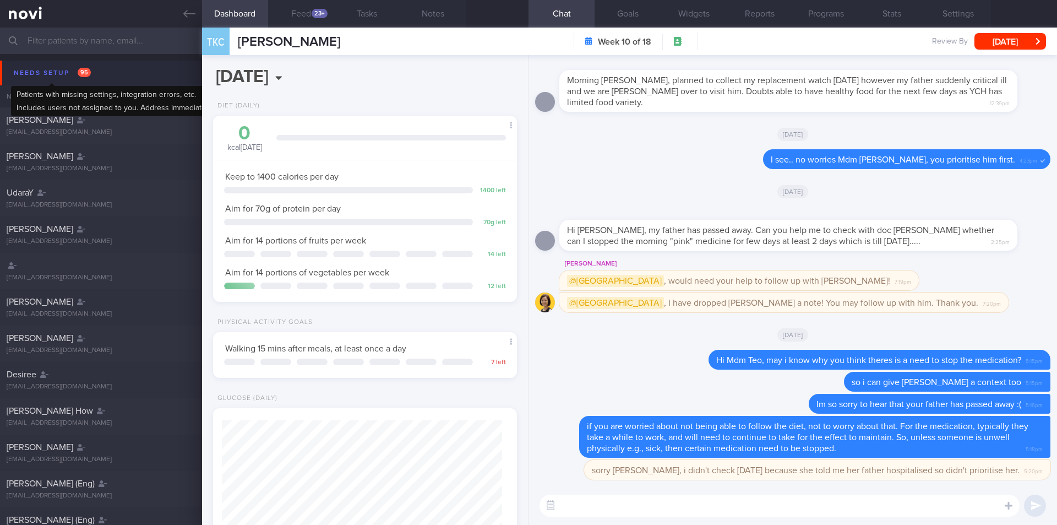
click at [39, 70] on div "Needs setup 95" at bounding box center [52, 72] width 83 height 15
